Goal: Task Accomplishment & Management: Use online tool/utility

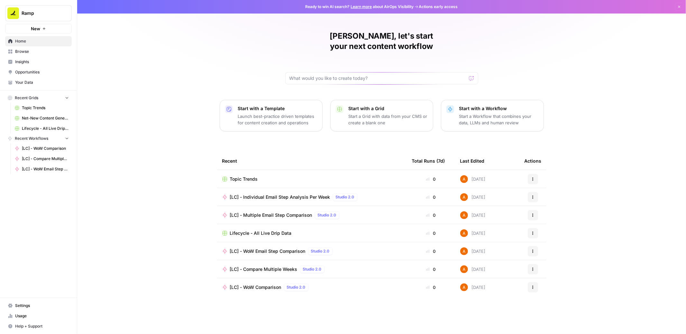
click at [44, 43] on span "Home" at bounding box center [42, 41] width 54 height 6
click at [40, 50] on span "Browse" at bounding box center [42, 52] width 54 height 6
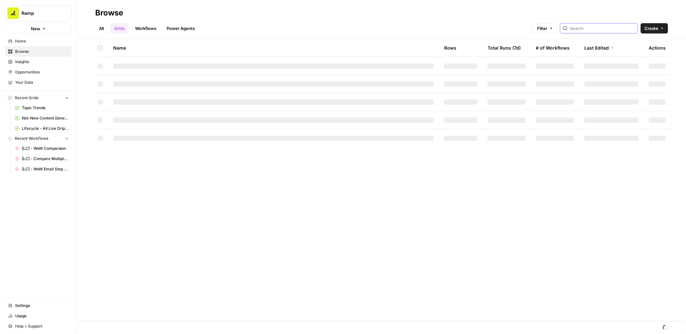
click at [594, 28] on input "search" at bounding box center [602, 28] width 65 height 6
type input "jtbd"
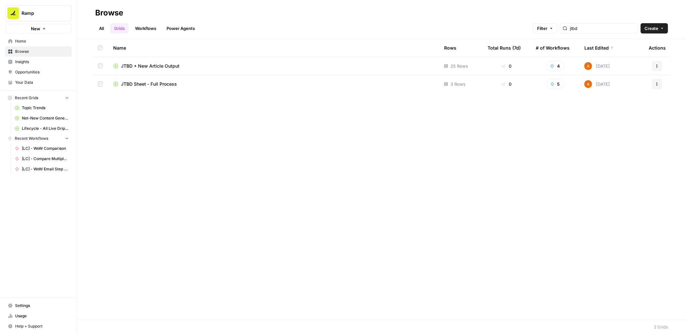
click at [163, 65] on span "JTBD + New Article Output" at bounding box center [150, 66] width 59 height 6
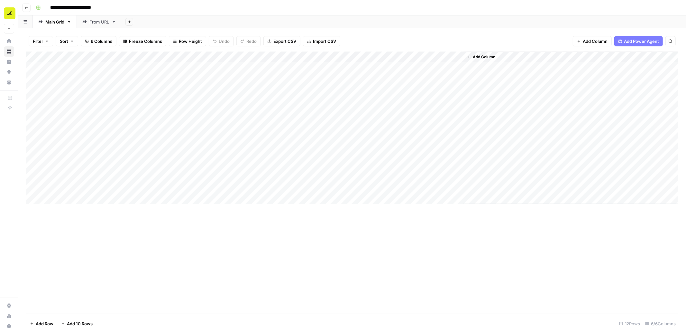
click at [25, 8] on icon "button" at bounding box center [26, 8] width 4 height 4
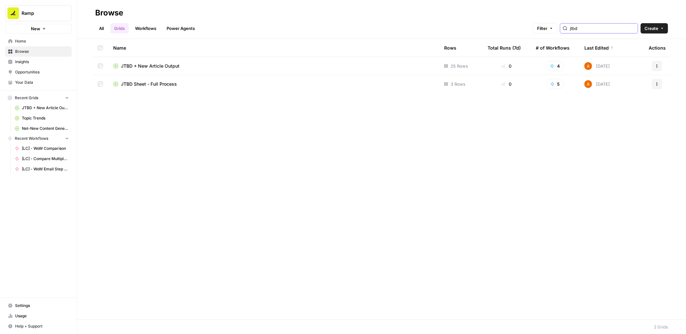
click at [600, 29] on input "jtbd" at bounding box center [602, 28] width 65 height 6
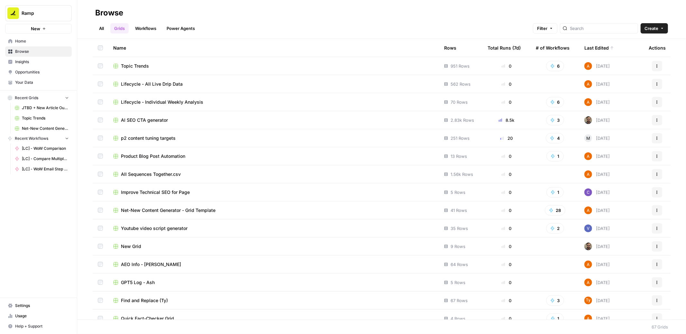
click at [205, 208] on span "Net-New Content Generator - Grid Template" at bounding box center [168, 210] width 95 height 6
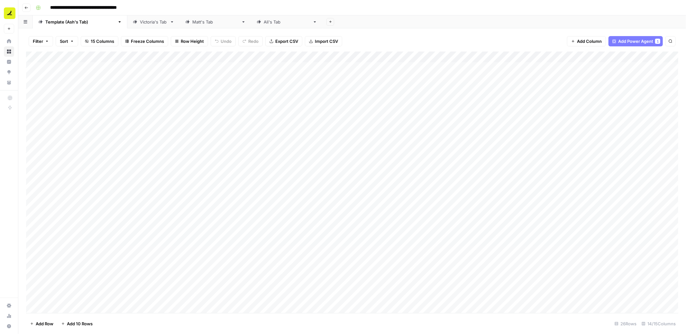
click at [264, 20] on div "[PERSON_NAME]'s Tab" at bounding box center [287, 22] width 46 height 6
click at [140, 23] on div "Victoria's Tab" at bounding box center [153, 22] width 27 height 6
click at [73, 25] on div "Template ([PERSON_NAME]'s Tab)" at bounding box center [80, 22] width 70 height 6
click at [73, 307] on div "Add Column" at bounding box center [352, 182] width 653 height 262
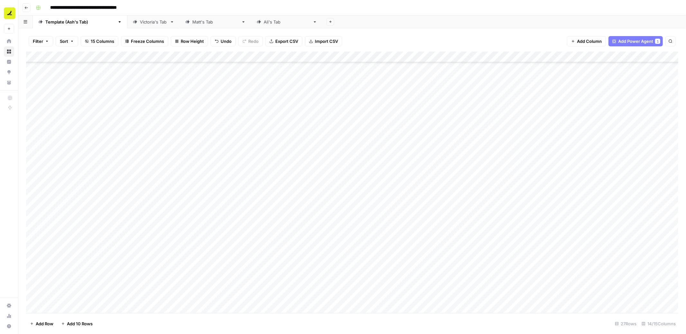
scroll to position [55, 0]
click at [74, 294] on div "Add Column" at bounding box center [352, 182] width 653 height 262
click at [51, 296] on textarea "**********" at bounding box center [99, 297] width 103 height 9
type textarea "**********"
click at [41, 296] on div "Add Column" at bounding box center [352, 182] width 653 height 262
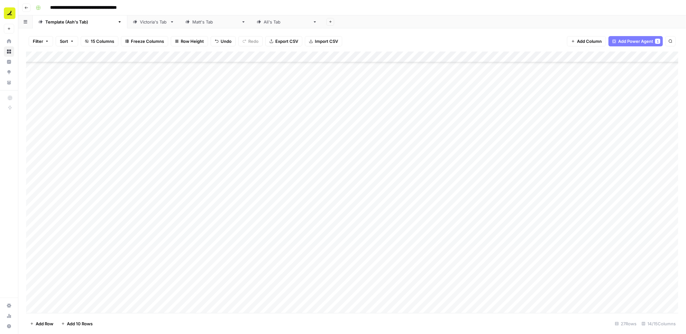
scroll to position [55, 0]
click at [176, 298] on div "Add Column" at bounding box center [352, 182] width 653 height 262
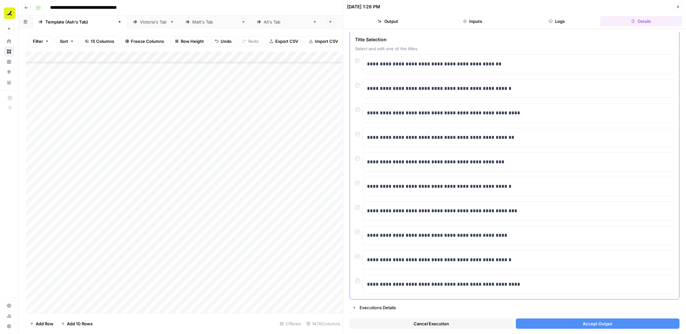
scroll to position [27, 0]
click at [577, 326] on button "Accept Output" at bounding box center [598, 323] width 164 height 10
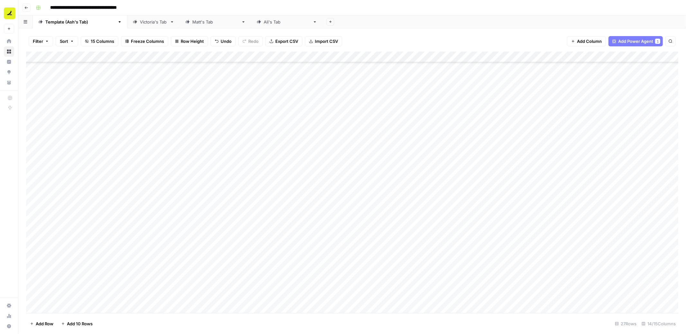
scroll to position [55, 0]
click at [324, 296] on div "Add Column" at bounding box center [352, 182] width 653 height 262
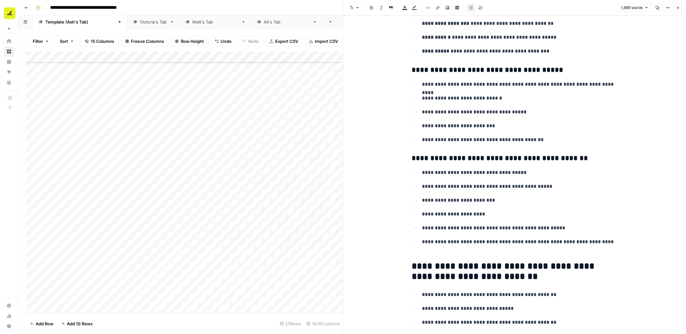
scroll to position [2461, 0]
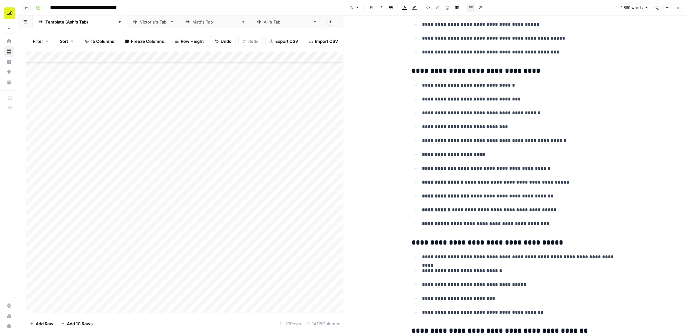
click at [678, 8] on icon "button" at bounding box center [678, 8] width 4 height 4
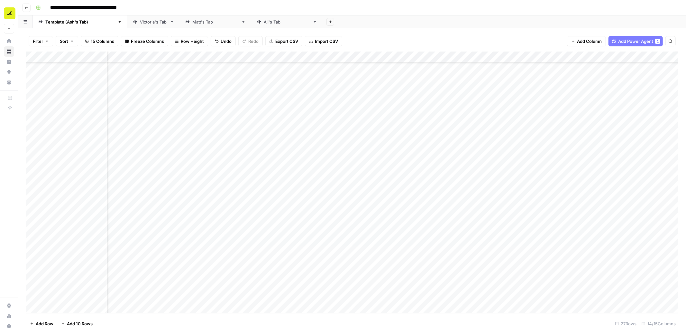
scroll to position [55, 232]
click at [206, 294] on div "Add Column" at bounding box center [352, 182] width 653 height 262
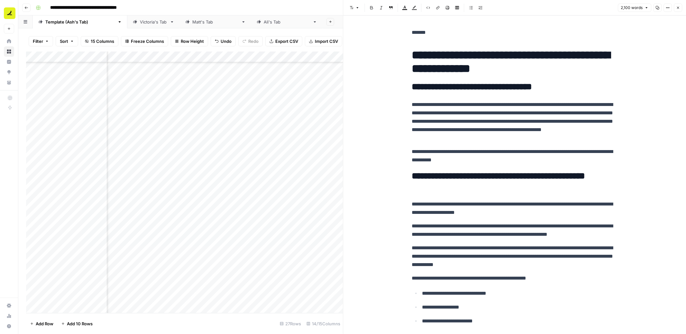
click at [679, 6] on icon "button" at bounding box center [678, 8] width 4 height 4
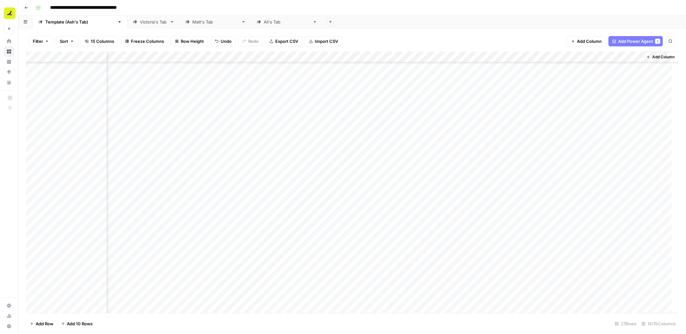
scroll to position [55, 224]
click at [506, 25] on div "Add Sheet" at bounding box center [505, 21] width 364 height 13
click at [495, 320] on footer "Add Row Add 10 Rows 27 Rows 14/15 Columns" at bounding box center [352, 323] width 653 height 21
click at [500, 12] on div "**********" at bounding box center [356, 8] width 647 height 10
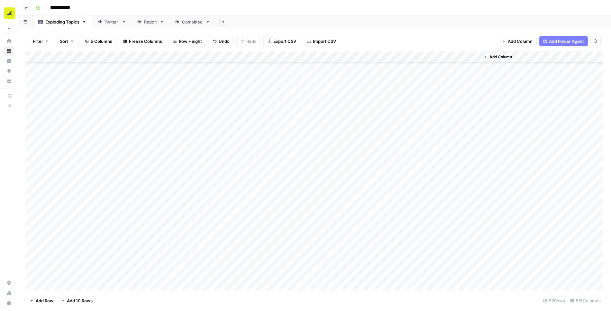
scroll to position [351, 0]
click at [141, 230] on div "Add Column" at bounding box center [315, 170] width 578 height 239
type textarea "**********"
click at [148, 247] on div "Add Column" at bounding box center [315, 170] width 578 height 239
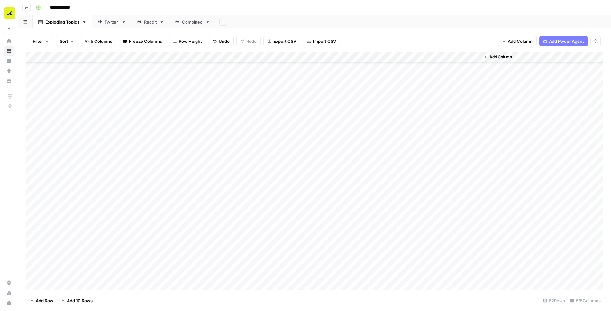
click at [220, 231] on div "Add Column" at bounding box center [315, 170] width 578 height 239
type textarea "****"
click at [299, 229] on div "Add Column" at bounding box center [315, 170] width 578 height 239
click at [273, 231] on div "Add Column" at bounding box center [315, 170] width 578 height 239
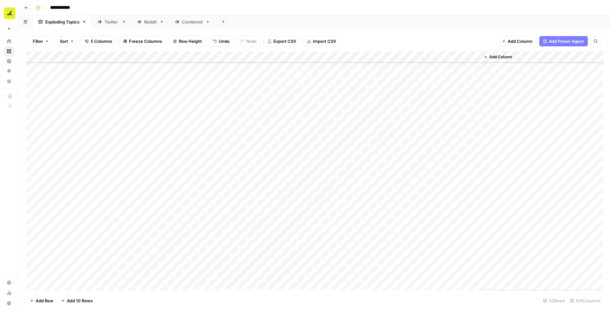
click at [273, 231] on div "Add Column" at bounding box center [315, 170] width 578 height 239
type textarea "*****"
